Goal: Transaction & Acquisition: Subscribe to service/newsletter

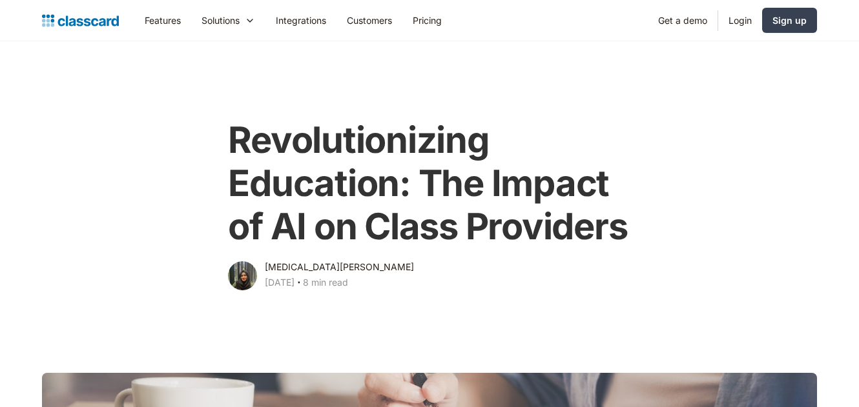
click at [691, 157] on div "Revolutionizing Education: The Impact of AI on Class Providers [MEDICAL_DATA][P…" at bounding box center [429, 199] width 525 height 187
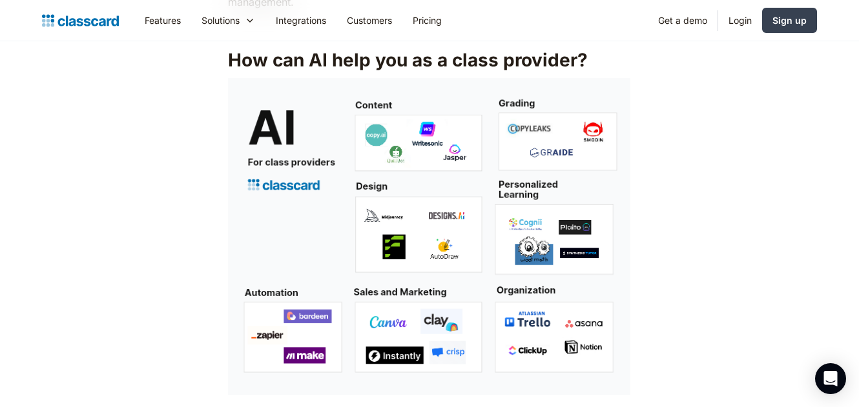
scroll to position [968, 0]
click at [742, 23] on link "Login" at bounding box center [740, 20] width 44 height 29
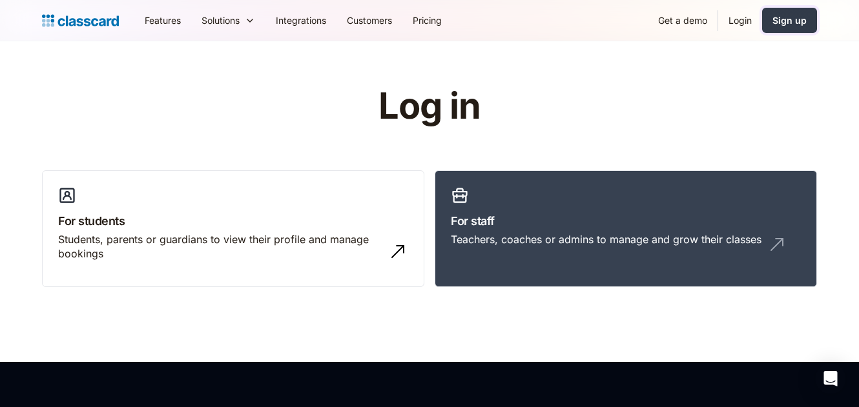
click at [794, 19] on div "Sign up" at bounding box center [789, 21] width 34 height 14
